Goal: Find specific page/section: Find specific page/section

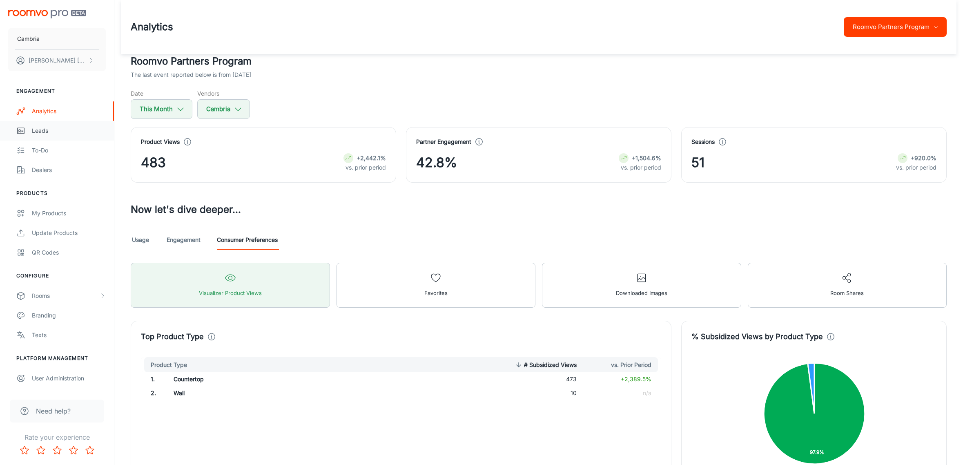
scroll to position [664, 0]
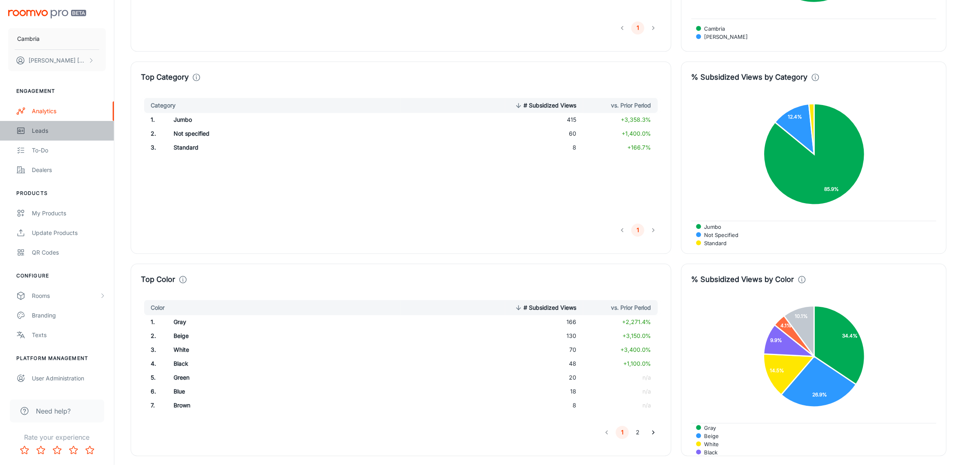
click at [45, 129] on div "Leads" at bounding box center [69, 130] width 74 height 9
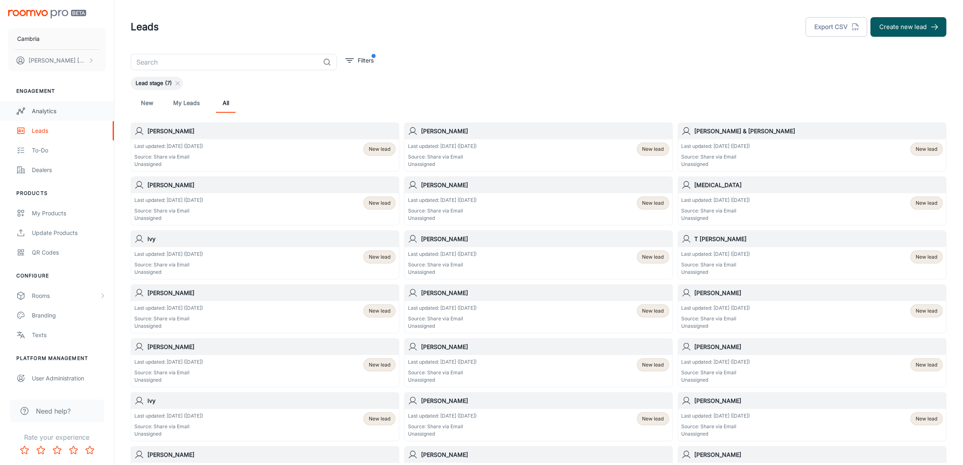
click at [40, 108] on div "Analytics" at bounding box center [69, 111] width 74 height 9
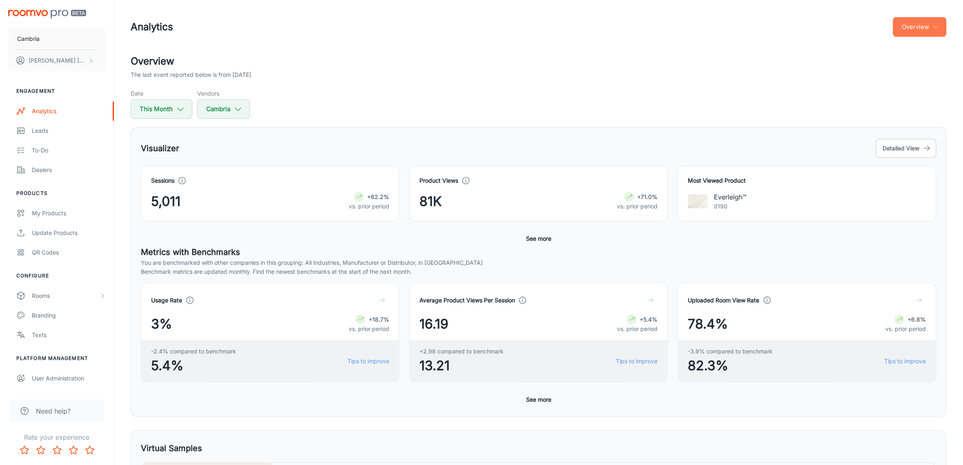
click at [927, 30] on button "Overview" at bounding box center [921, 27] width 54 height 20
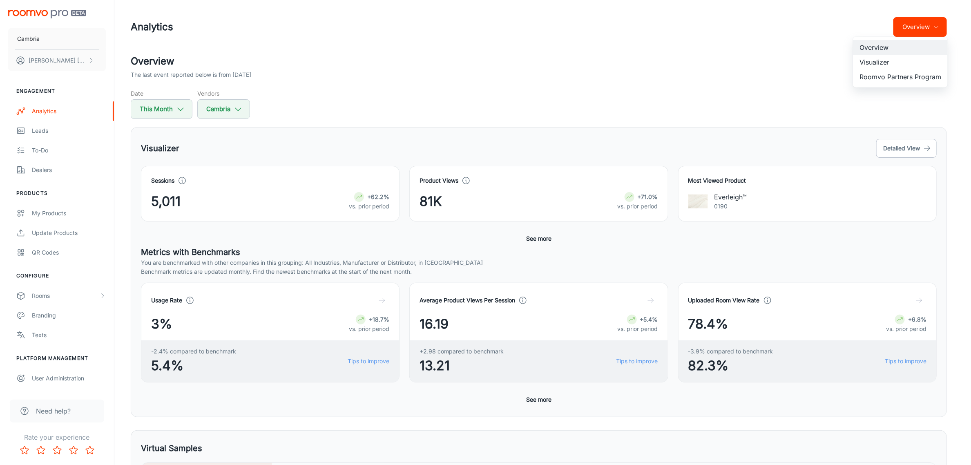
click at [873, 67] on li "Visualizer" at bounding box center [900, 62] width 95 height 15
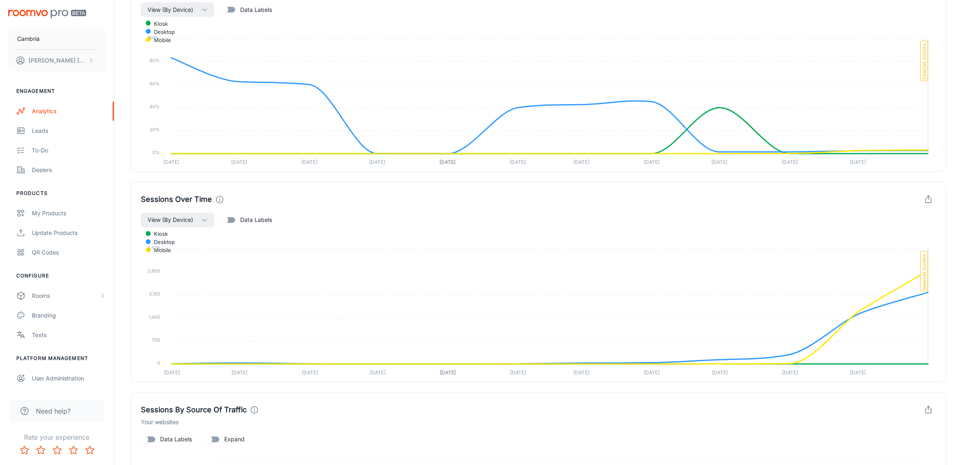
scroll to position [664, 0]
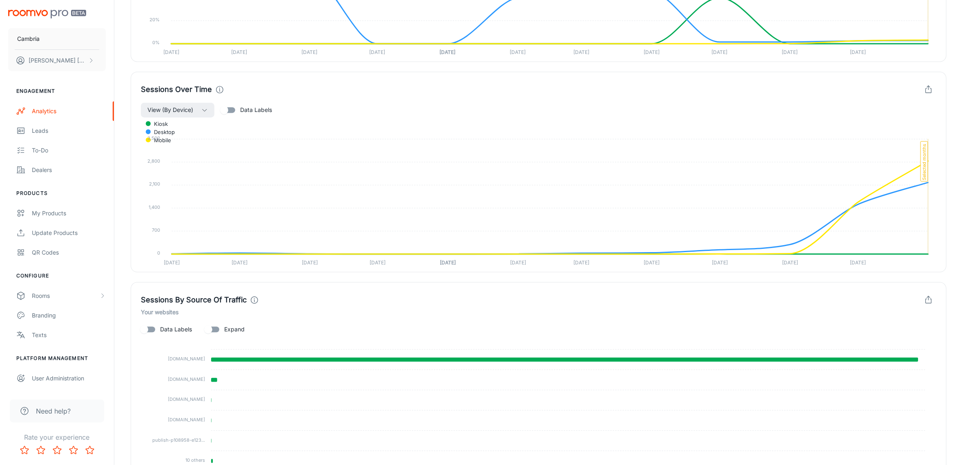
click at [244, 107] on span "Data Labels" at bounding box center [256, 109] width 32 height 9
click at [244, 107] on input "Data Labels" at bounding box center [224, 110] width 47 height 16
checkbox input "true"
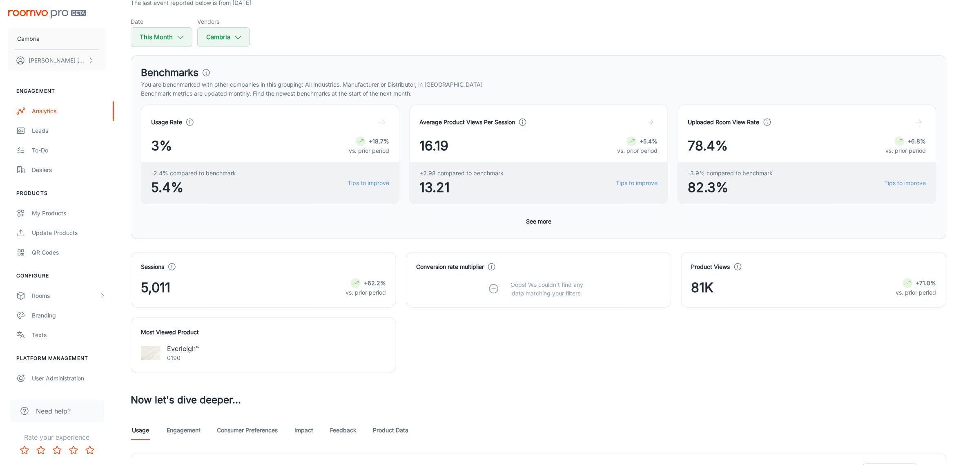
scroll to position [264, 0]
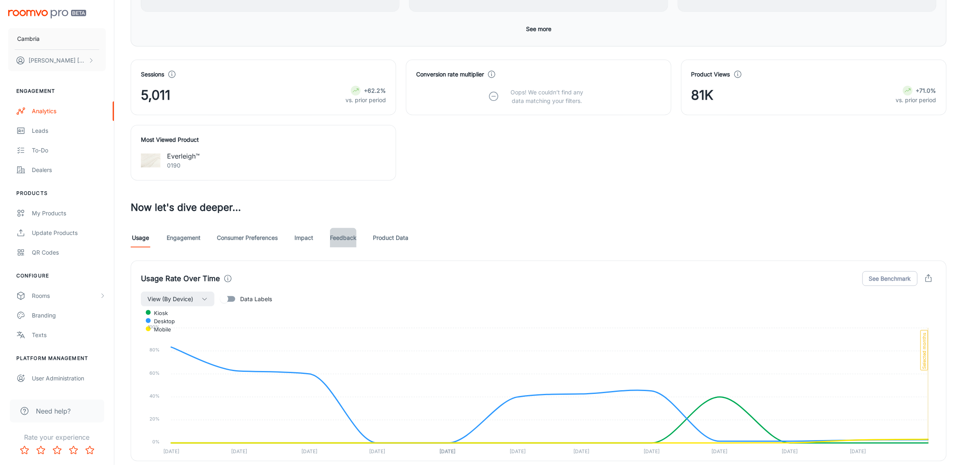
click at [348, 238] on link "Feedback" at bounding box center [343, 238] width 27 height 20
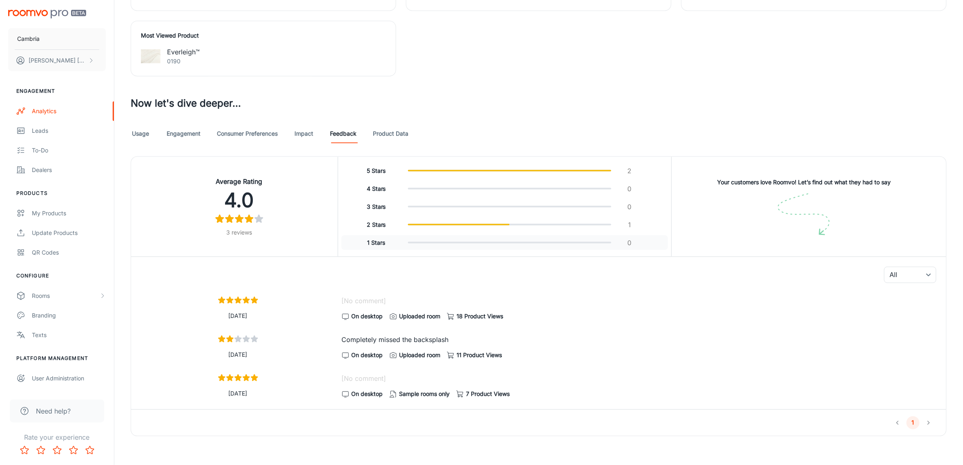
scroll to position [374, 0]
